Goal: Find specific page/section: Find specific page/section

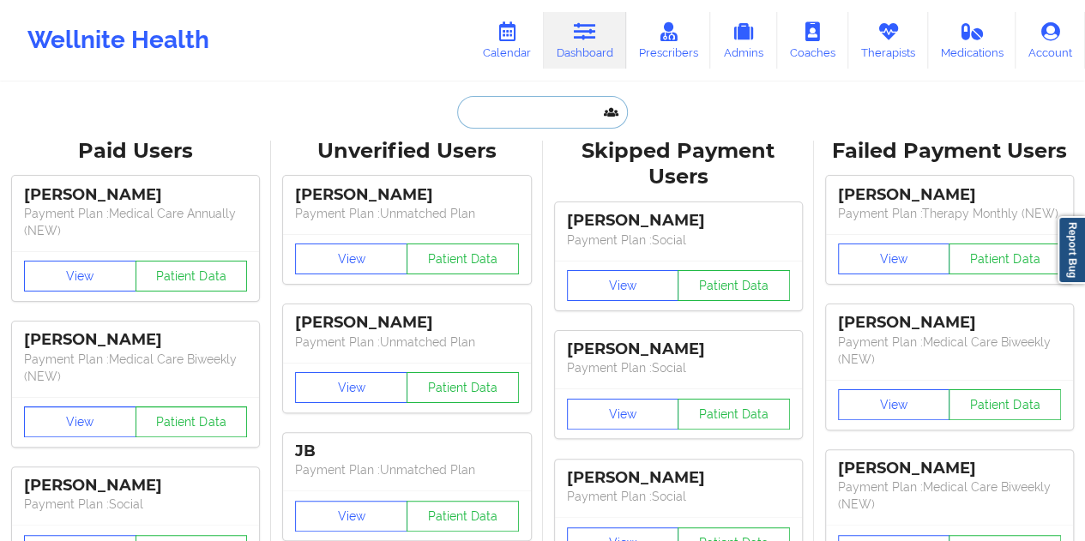
click at [527, 105] on input "text" at bounding box center [542, 112] width 170 height 33
paste input "[EMAIL_ADDRESS][DOMAIN_NAME]"
type input "[EMAIL_ADDRESS][DOMAIN_NAME]"
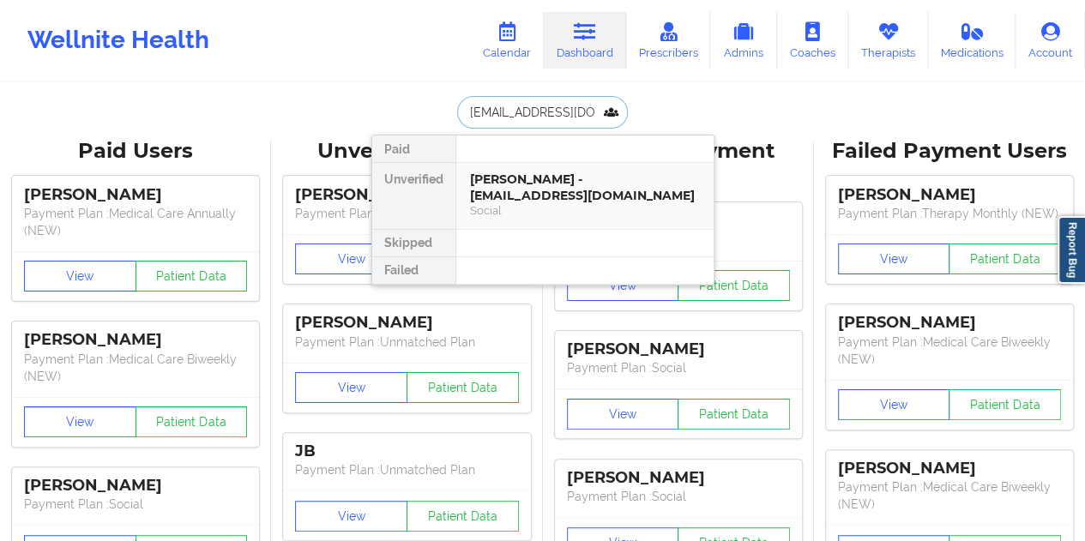
click at [532, 183] on div "[PERSON_NAME] - [EMAIL_ADDRESS][DOMAIN_NAME]" at bounding box center [585, 188] width 230 height 32
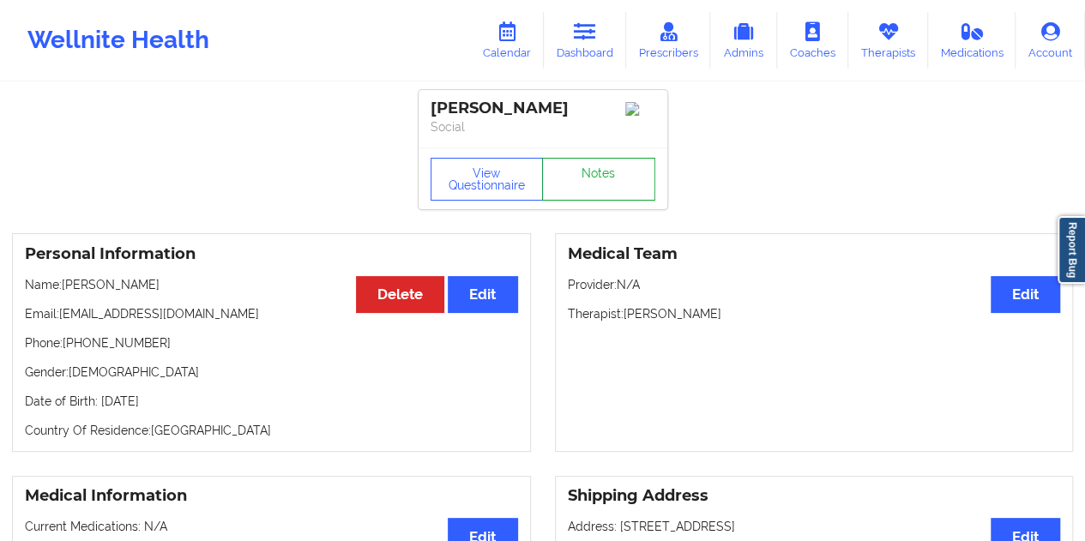
click at [589, 174] on link "Notes" at bounding box center [598, 179] width 113 height 43
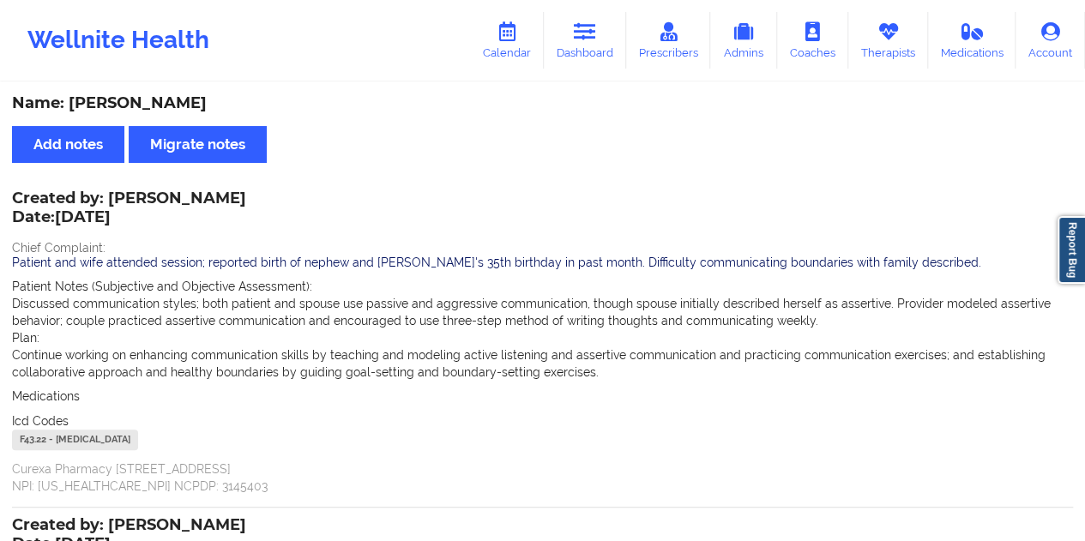
click at [170, 106] on div "Name: [PERSON_NAME]" at bounding box center [542, 104] width 1061 height 20
copy div "[PERSON_NAME]"
click at [584, 47] on link "Dashboard" at bounding box center [585, 40] width 82 height 57
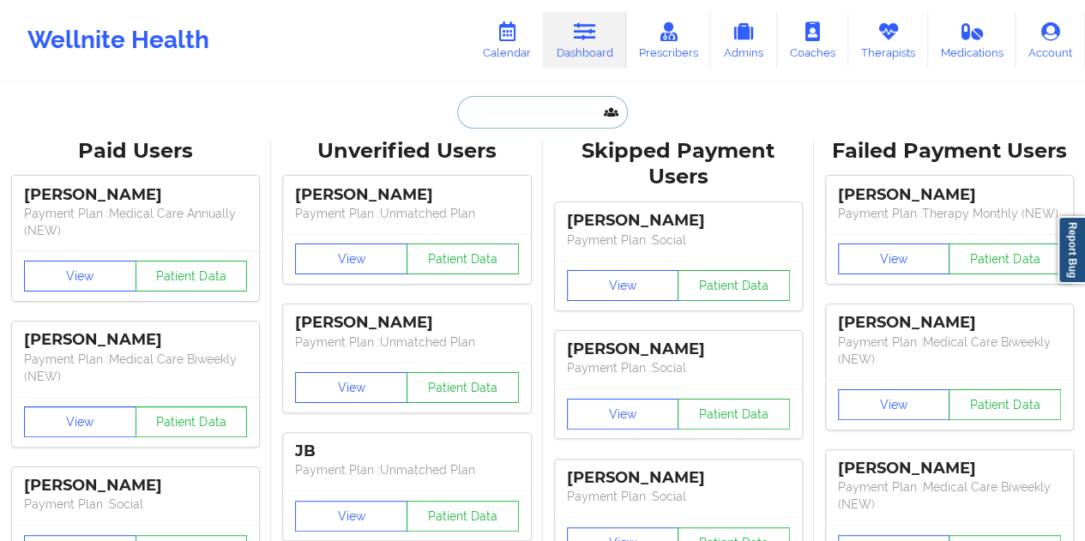
click at [522, 114] on input "text" at bounding box center [542, 112] width 170 height 33
paste input "[EMAIL_ADDRESS][DOMAIN_NAME]"
type input "[EMAIL_ADDRESS][DOMAIN_NAME]"
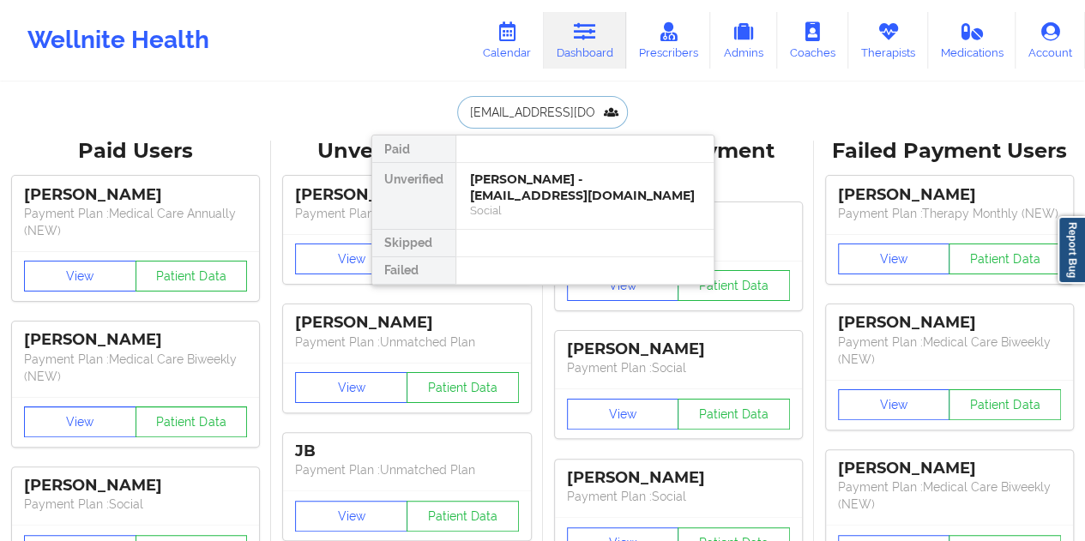
click at [573, 190] on div "[PERSON_NAME] - [EMAIL_ADDRESS][DOMAIN_NAME]" at bounding box center [585, 188] width 230 height 32
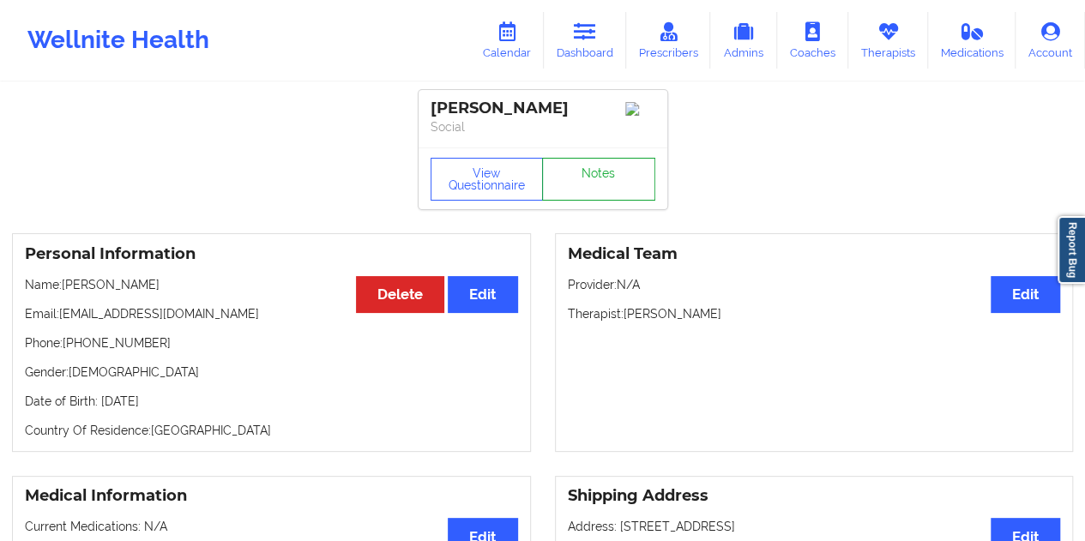
click at [591, 180] on link "Notes" at bounding box center [598, 179] width 113 height 43
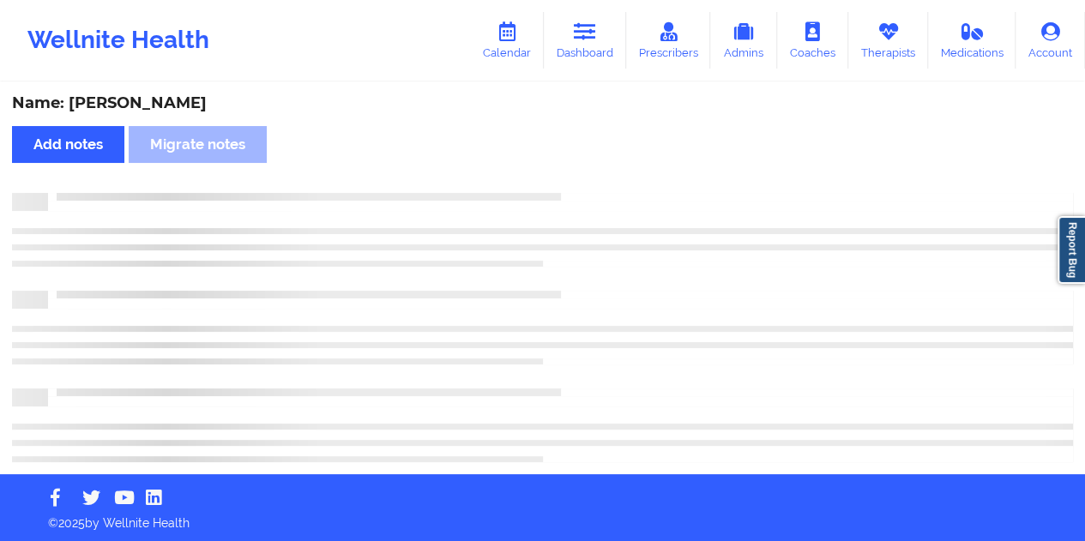
click at [169, 98] on div "Name: [PERSON_NAME]" at bounding box center [542, 104] width 1061 height 20
copy div "Ventour"
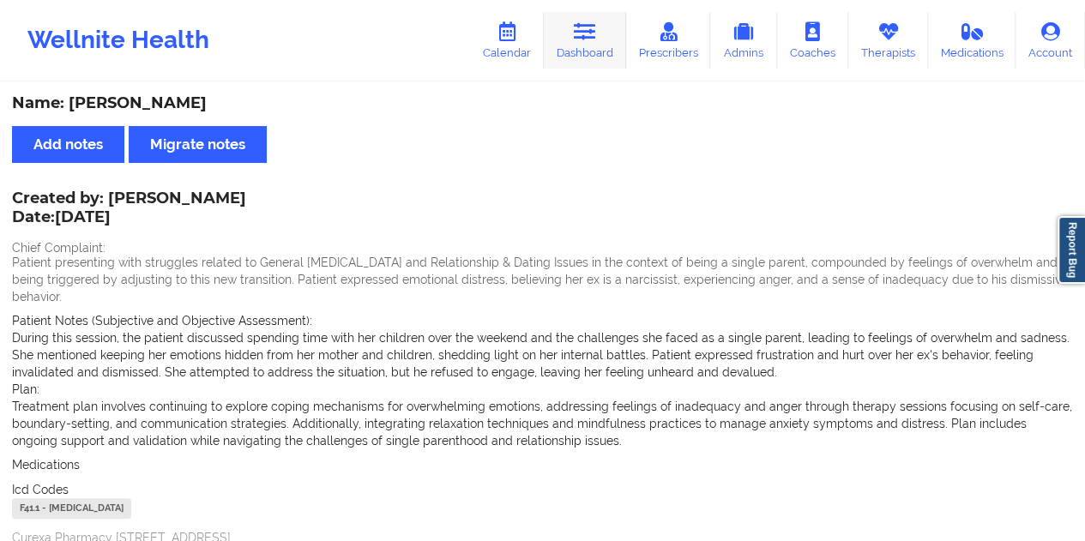
click at [588, 45] on link "Dashboard" at bounding box center [585, 40] width 82 height 57
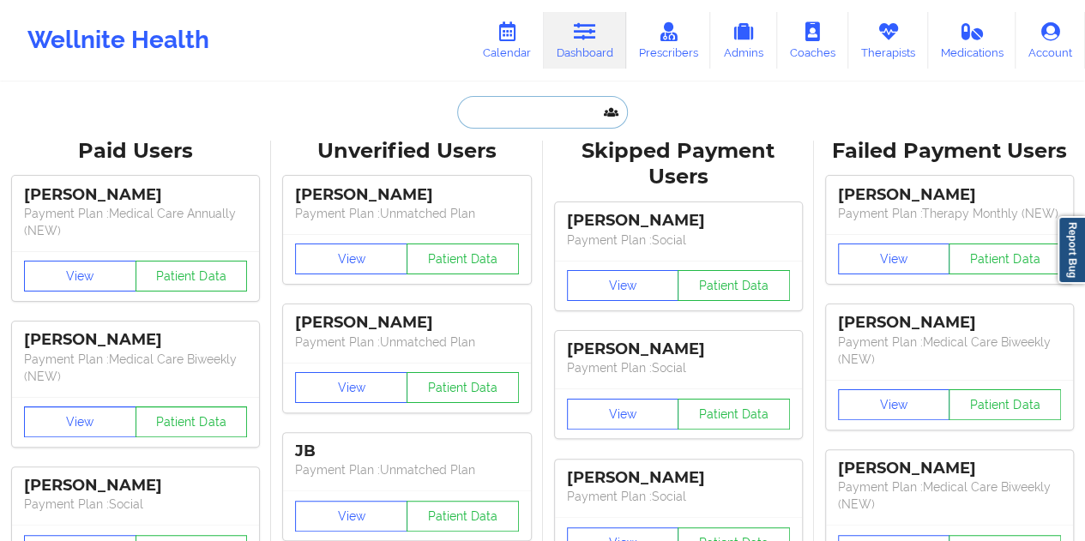
click at [533, 102] on input "text" at bounding box center [542, 112] width 170 height 33
paste input "12392172920"
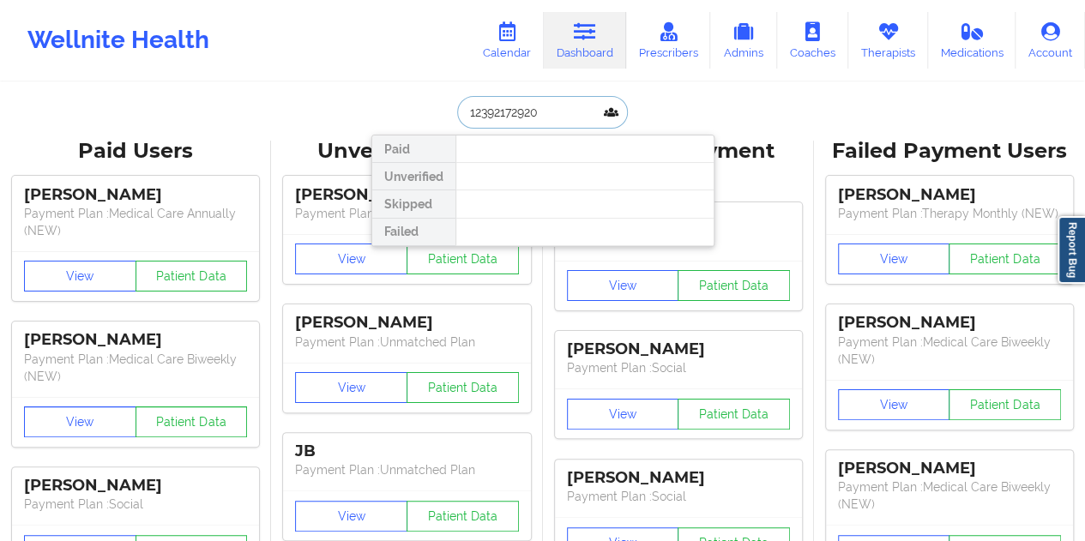
type input "12392172920"
